Goal: Find specific page/section

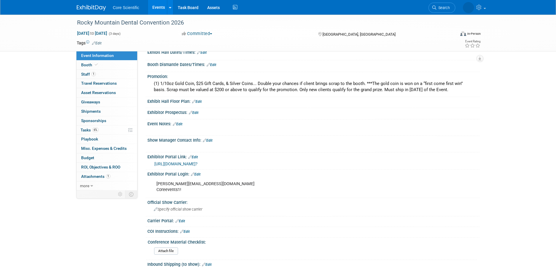
click at [87, 3] on link at bounding box center [95, 5] width 36 height 5
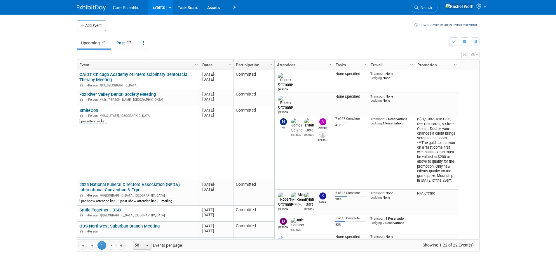
click at [432, 7] on span "Search" at bounding box center [424, 8] width 13 height 4
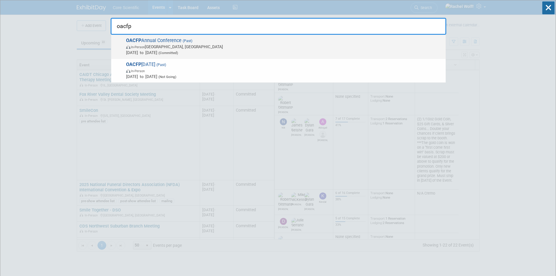
type input "oacfp"
click at [238, 44] on span "In-Person [GEOGRAPHIC_DATA], [GEOGRAPHIC_DATA]" at bounding box center [284, 47] width 316 height 6
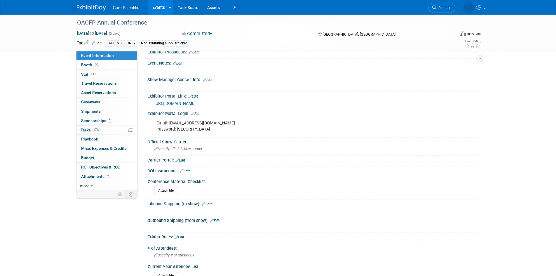
scroll to position [175, 0]
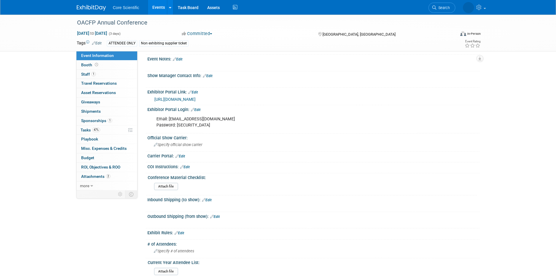
click at [193, 99] on link "https://site.pheedloop.com/portal/event/EVESRBFOCYJWB/portal/home/" at bounding box center [174, 99] width 41 height 5
